Goal: Find specific page/section: Find specific page/section

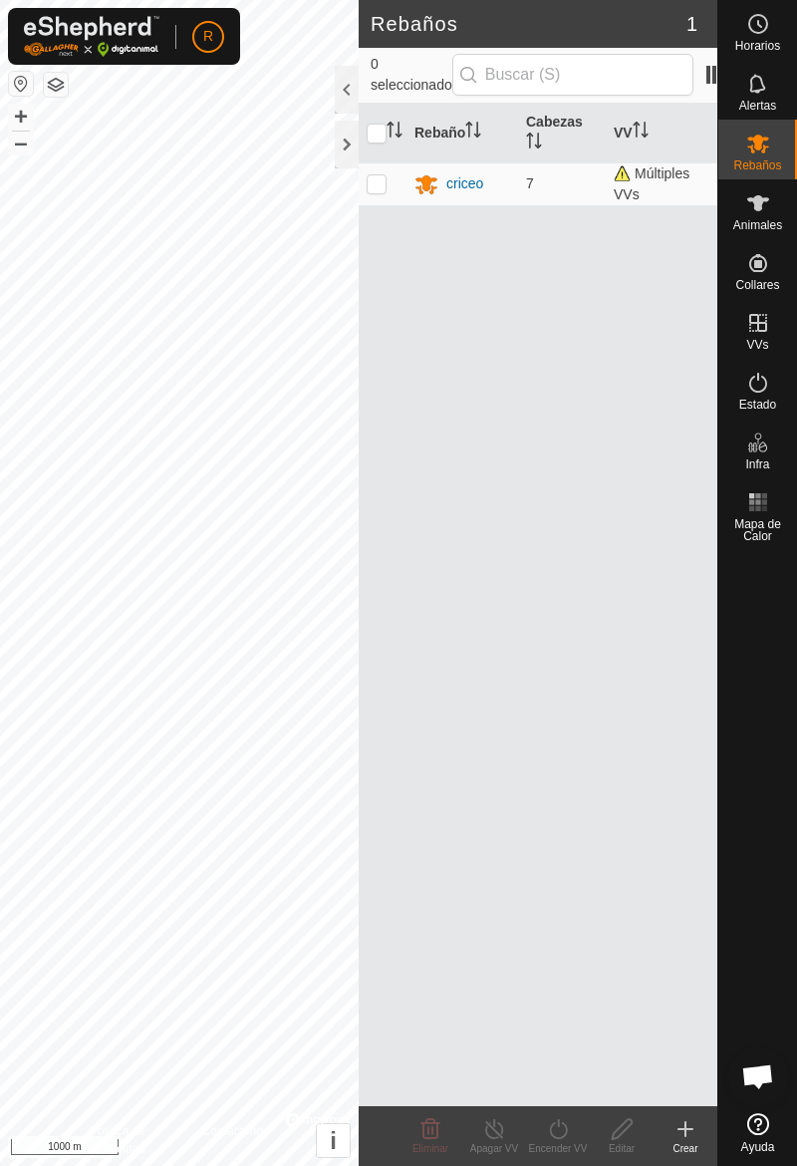
click at [758, 213] on icon at bounding box center [758, 203] width 24 height 24
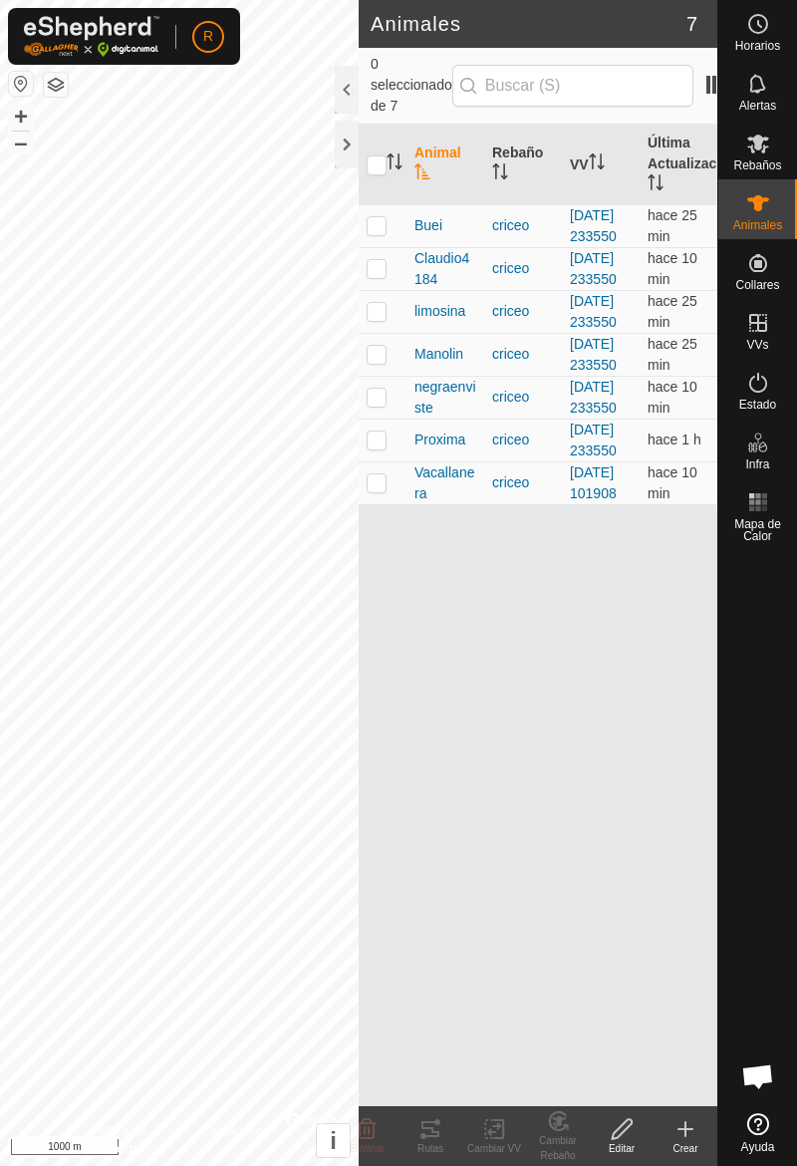
click at [381, 333] on td at bounding box center [383, 311] width 48 height 43
click at [435, 1136] on icon at bounding box center [430, 1129] width 18 height 16
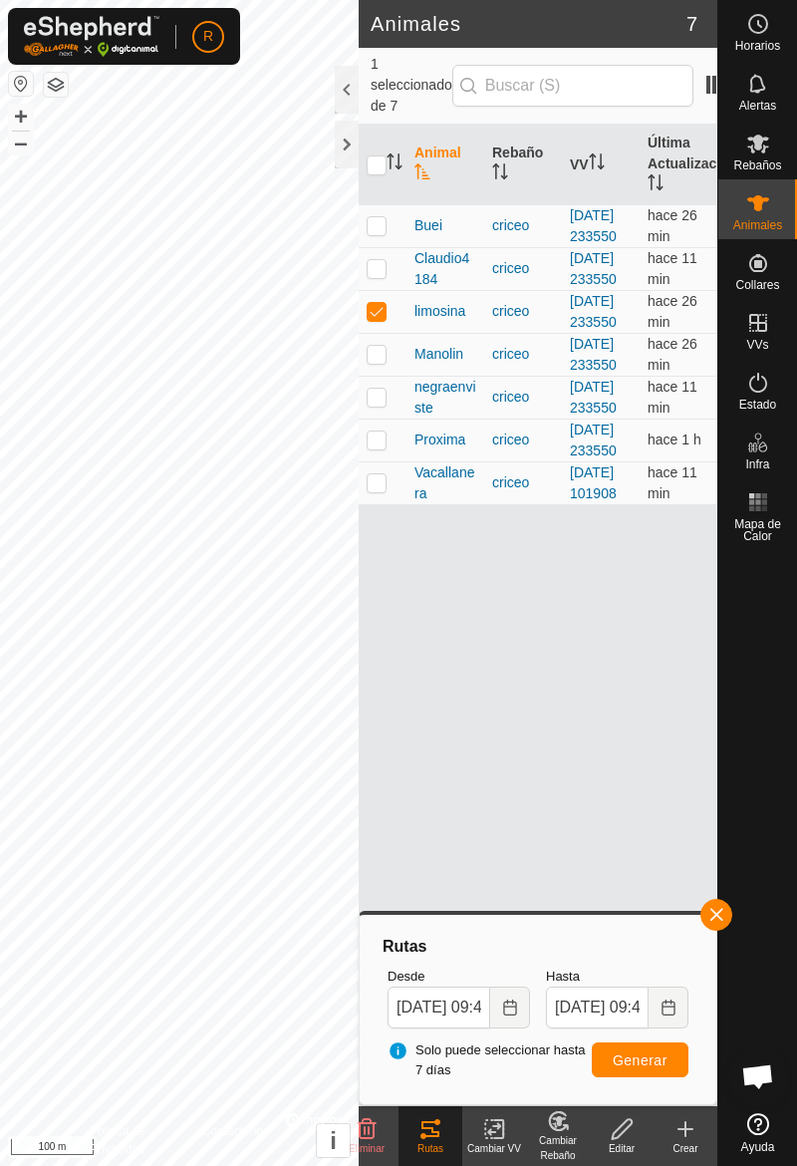
click at [373, 333] on td at bounding box center [383, 311] width 48 height 43
checkbox input "false"
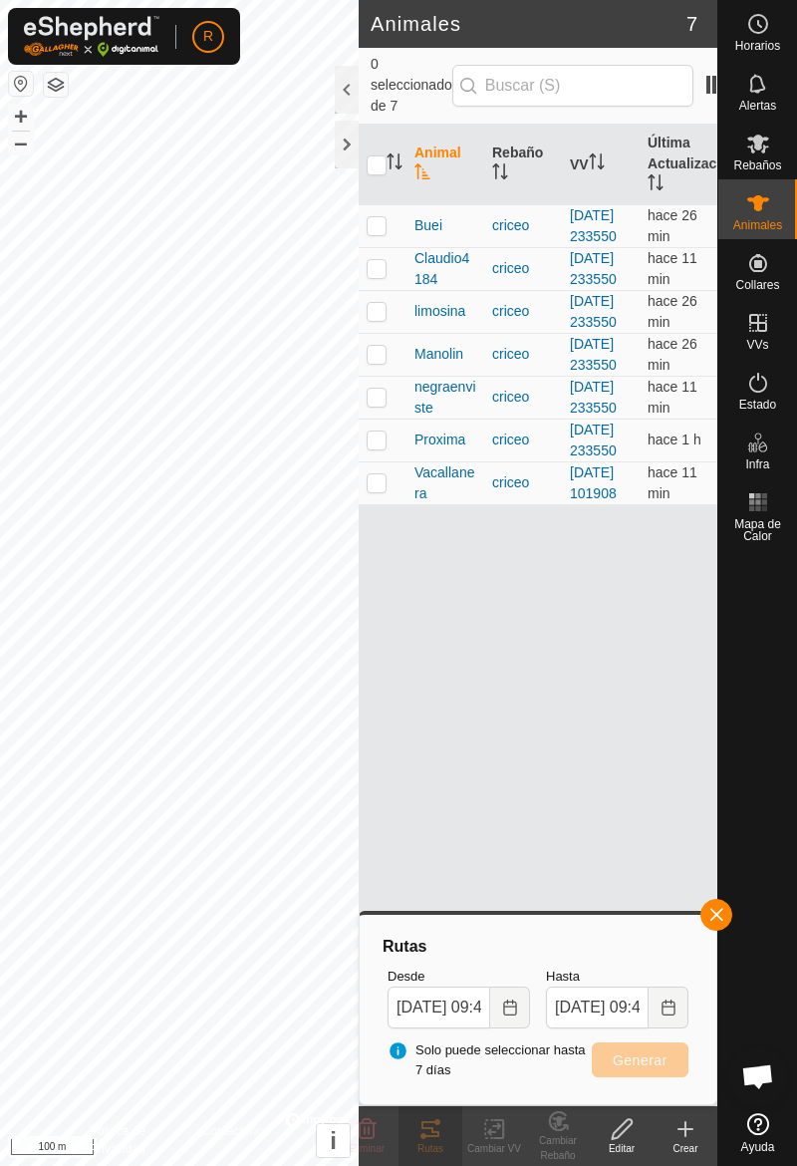
click at [383, 376] on td at bounding box center [383, 354] width 48 height 43
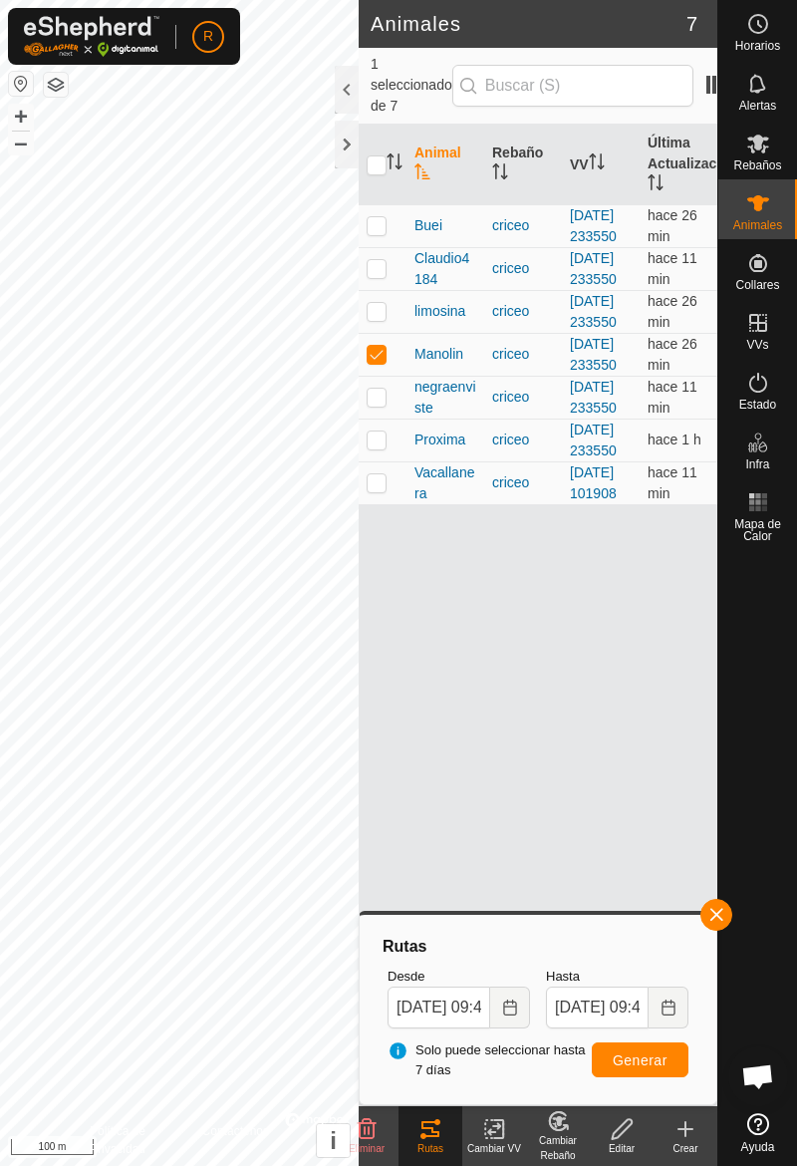
click at [375, 376] on td at bounding box center [383, 354] width 48 height 43
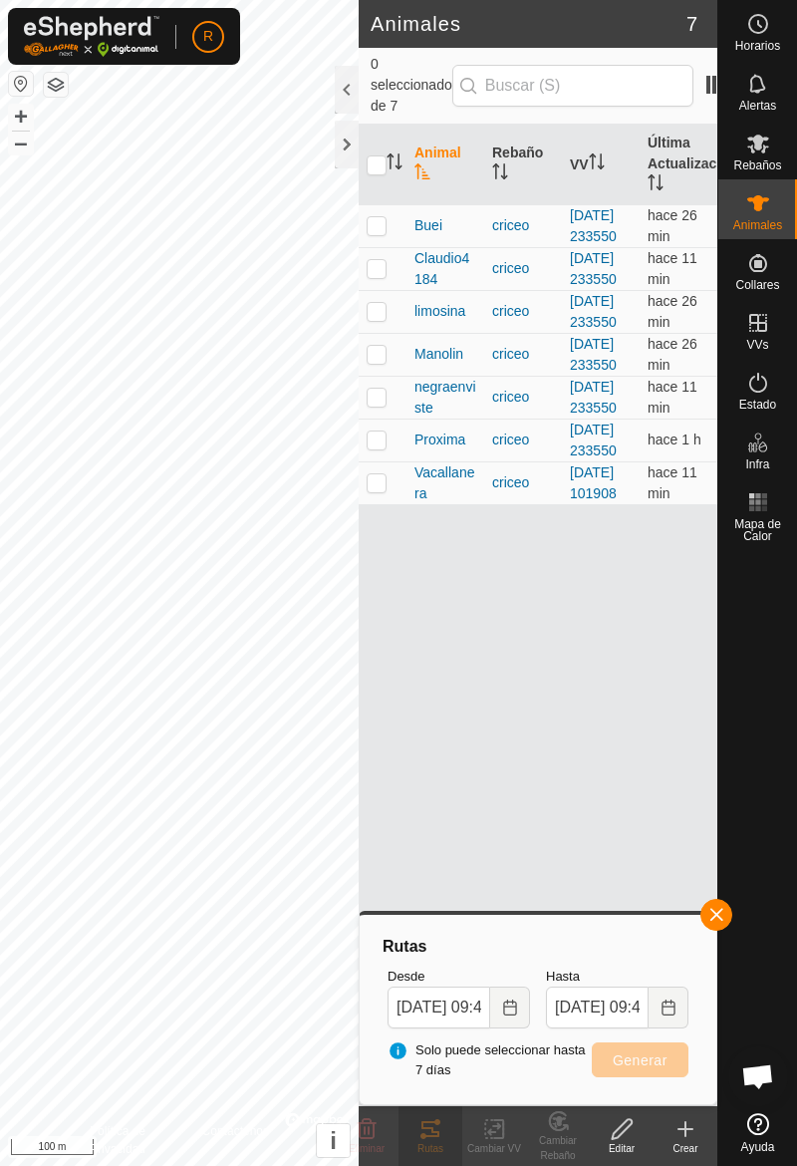
click at [730, 920] on button "button" at bounding box center [716, 915] width 32 height 32
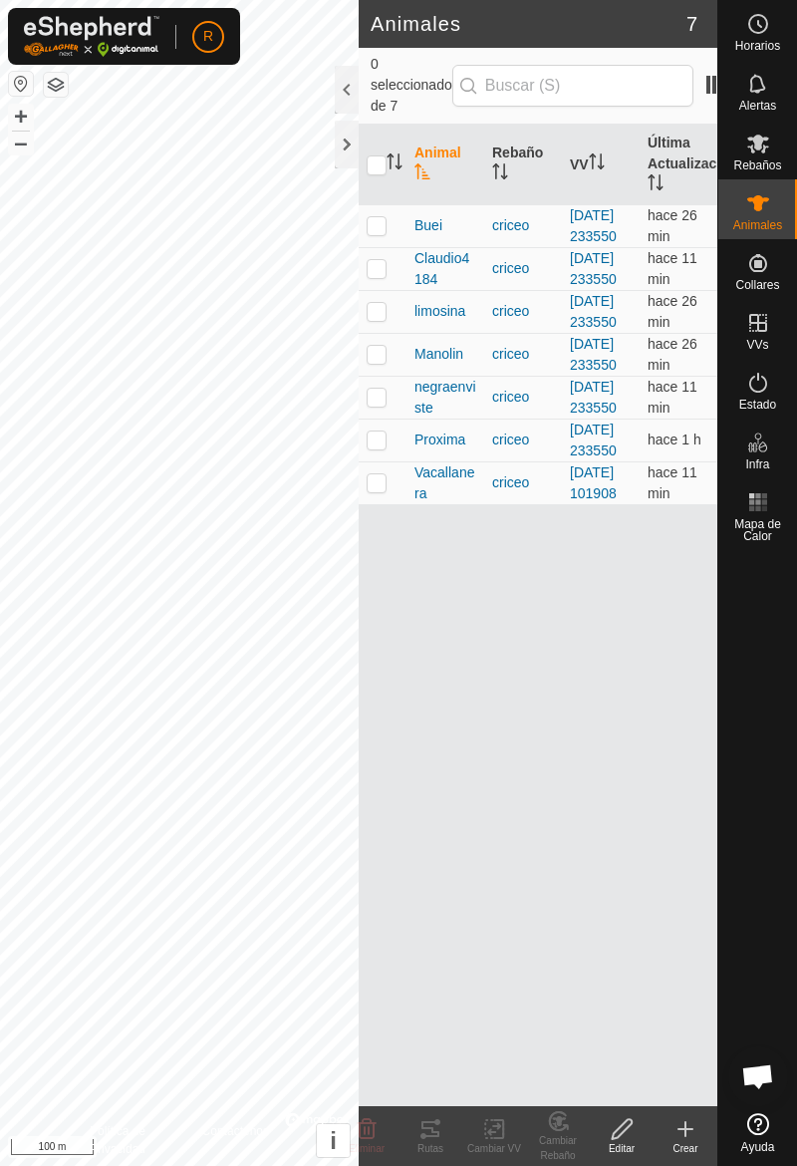
click at [387, 376] on td at bounding box center [383, 354] width 48 height 43
click at [435, 1142] on div "Rutas" at bounding box center [431, 1148] width 64 height 15
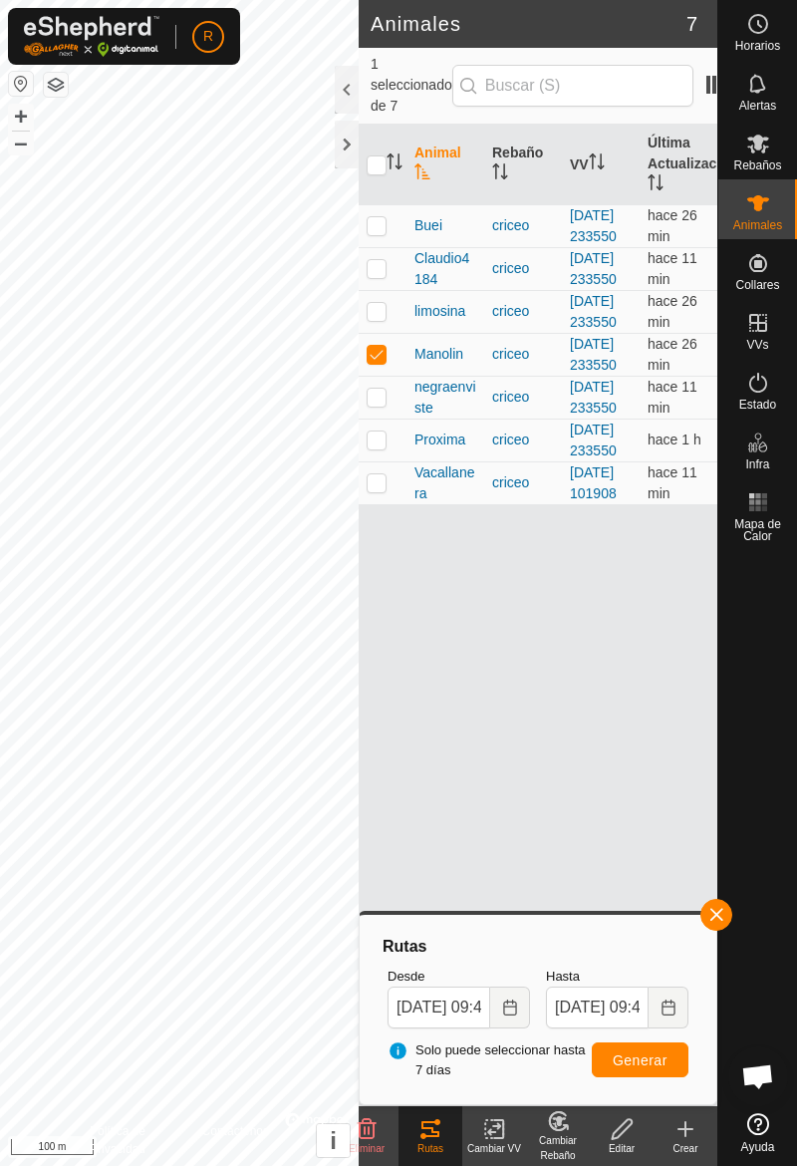
click at [393, 376] on td at bounding box center [383, 354] width 48 height 43
checkbox input "false"
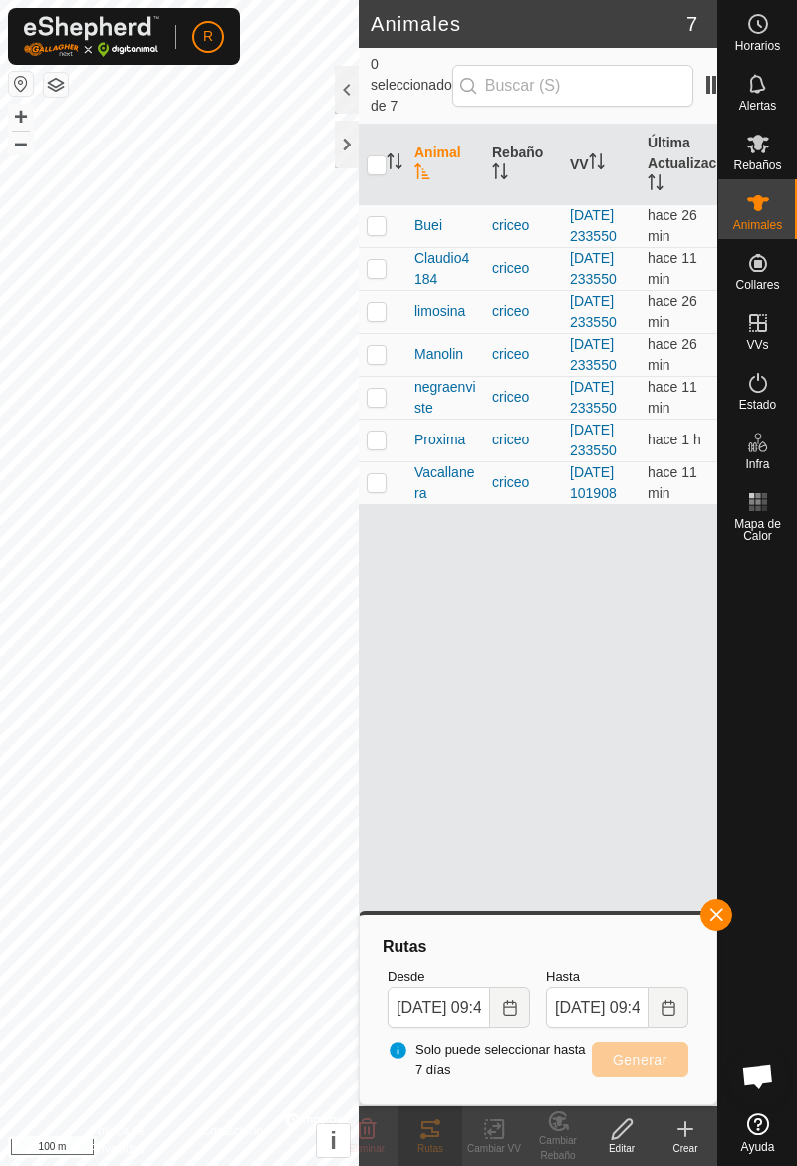
click at [727, 921] on button "button" at bounding box center [716, 915] width 32 height 32
